Goal: Information Seeking & Learning: Find specific fact

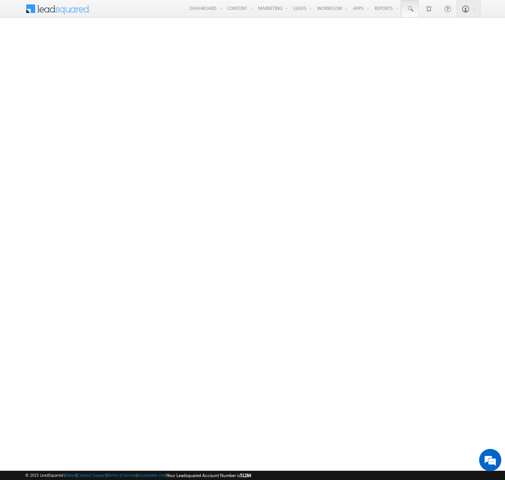
click at [410, 9] on span at bounding box center [409, 8] width 7 height 7
type input "8918872791"
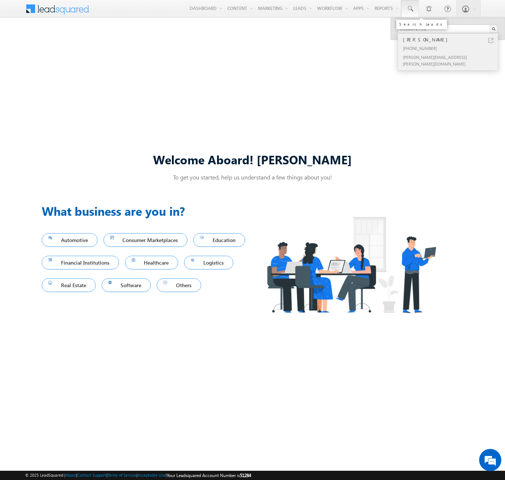
click at [451, 40] on div "[PERSON_NAME]" at bounding box center [451, 39] width 99 height 8
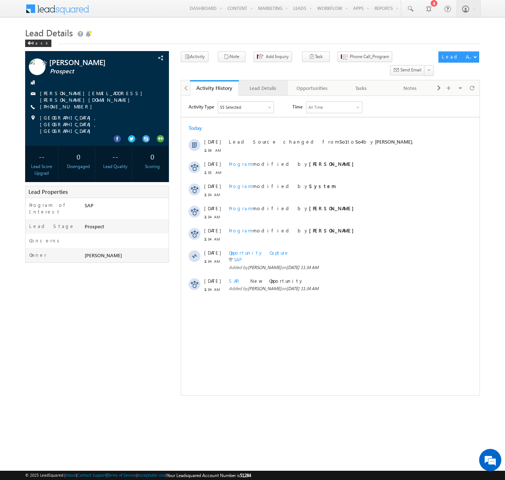
click at [263, 84] on div "Lead Details" at bounding box center [263, 88] width 36 height 9
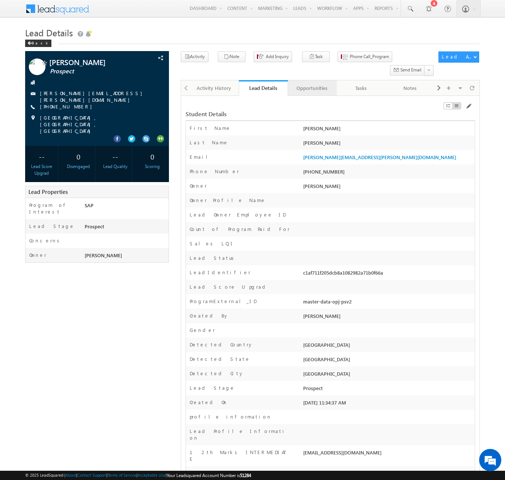
click at [312, 84] on div "Opportunities" at bounding box center [312, 88] width 36 height 9
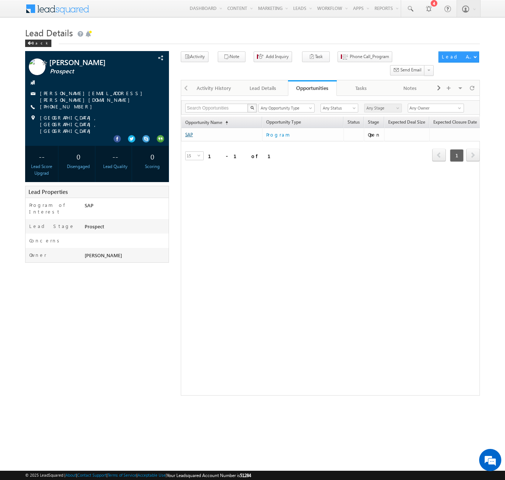
click at [189, 132] on link "SAP" at bounding box center [189, 135] width 8 height 6
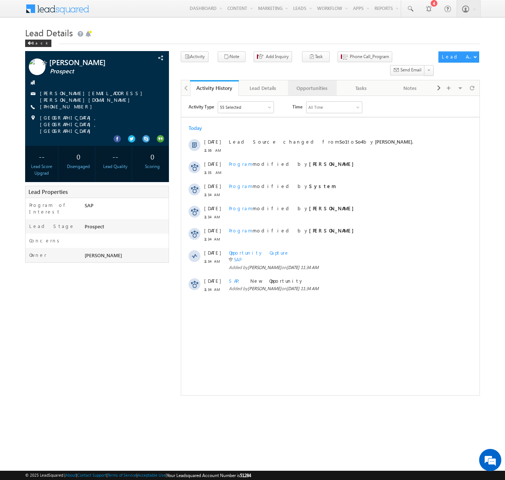
click at [312, 84] on div "Opportunities" at bounding box center [312, 88] width 36 height 9
click at [315, 81] on link "Opportunities" at bounding box center [312, 88] width 49 height 16
